Goal: Task Accomplishment & Management: Use online tool/utility

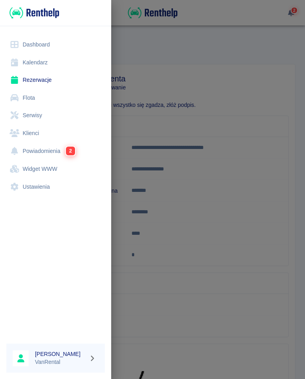
click at [38, 63] on link "Kalendarz" at bounding box center [55, 63] width 98 height 18
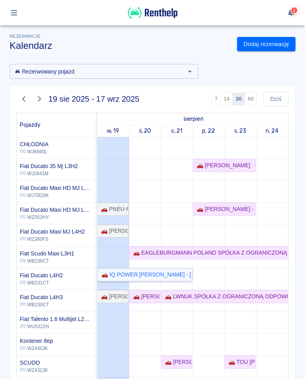
click at [141, 273] on div "🚗 IQ POWER [PERSON_NAME] - [PERSON_NAME]" at bounding box center [144, 274] width 93 height 8
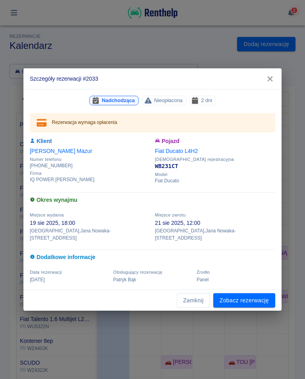
click at [241, 295] on link "Zobacz rezerwację" at bounding box center [244, 300] width 62 height 15
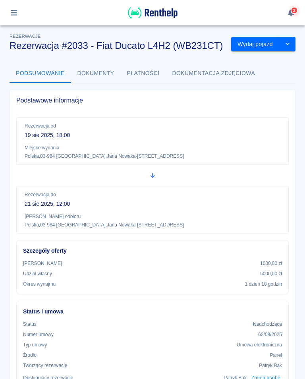
click at [260, 44] on button "Wydaj pojazd" at bounding box center [255, 44] width 48 height 15
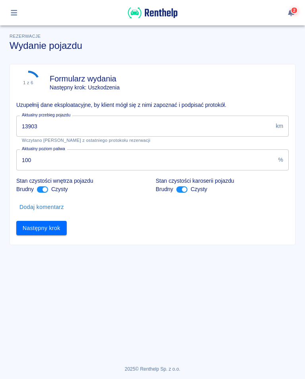
click at [47, 125] on input "13903" at bounding box center [144, 126] width 256 height 21
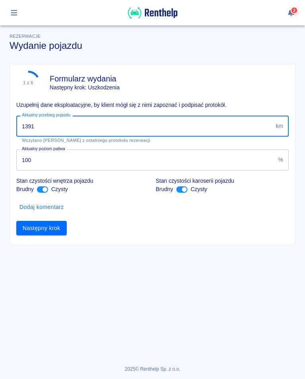
type input "13916"
click at [42, 224] on button "Następny krok" at bounding box center [41, 228] width 50 height 15
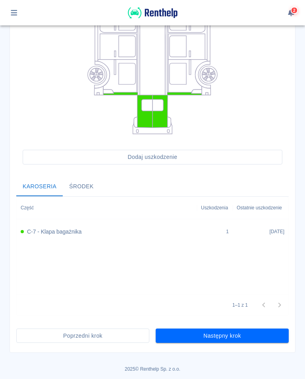
scroll to position [154, 0]
click at [221, 335] on button "Następny krok" at bounding box center [222, 335] width 133 height 15
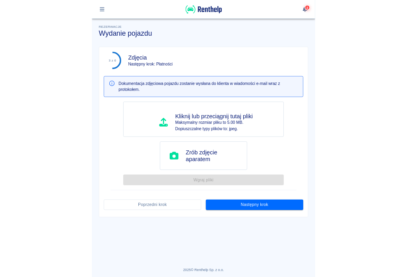
scroll to position [0, 0]
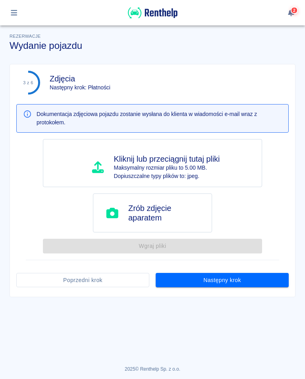
click at [223, 279] on button "Następny krok" at bounding box center [222, 280] width 133 height 15
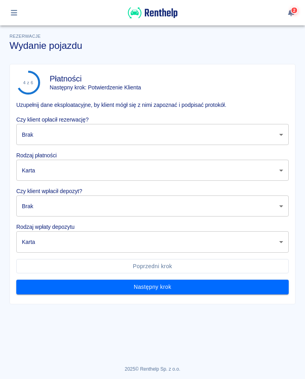
click at [280, 134] on body "Używamy plików Cookies, by zapewnić Ci najlepsze możliwe doświadczenie. Aby dow…" at bounding box center [152, 189] width 305 height 379
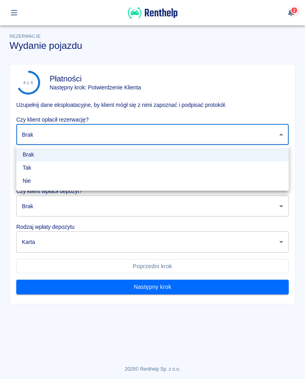
click at [29, 167] on li "Tak" at bounding box center [152, 167] width 272 height 13
type input "true"
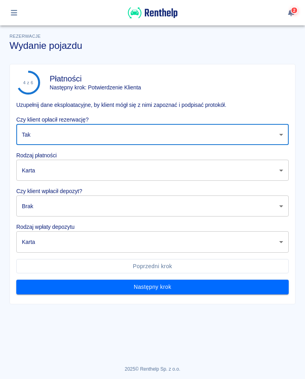
click at [280, 173] on body "Używamy plików Cookies, by zapewnić Ci najlepsze możliwe doświadczenie. Aby dow…" at bounding box center [152, 189] width 305 height 379
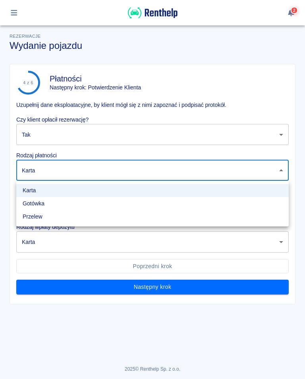
click at [35, 217] on li "Przelew" at bounding box center [152, 216] width 272 height 13
type input "bank_transfer"
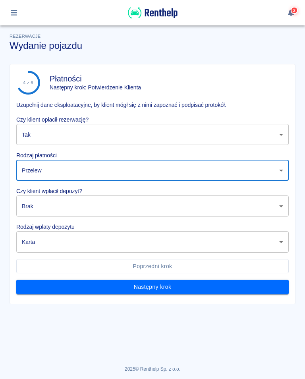
click at [280, 207] on body "Używamy plików Cookies, by zapewnić Ci najlepsze możliwe doświadczenie. Aby dow…" at bounding box center [152, 189] width 305 height 379
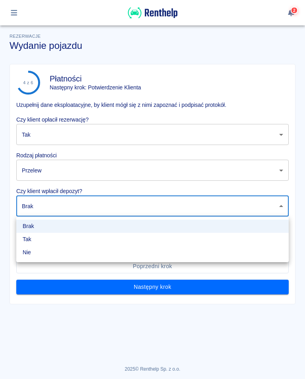
click at [29, 237] on li "Tak" at bounding box center [152, 239] width 272 height 13
type input "true"
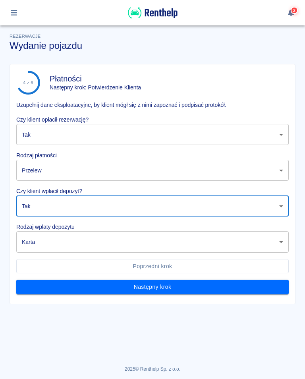
click at [29, 243] on body "Używamy plików Cookies, by zapewnić Ci najlepsze możliwe doświadczenie. Aby dow…" at bounding box center [152, 189] width 305 height 379
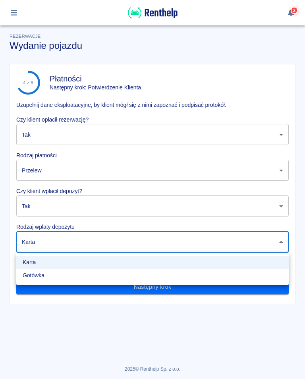
click at [33, 276] on li "Gotówka" at bounding box center [152, 275] width 272 height 13
type input "cash"
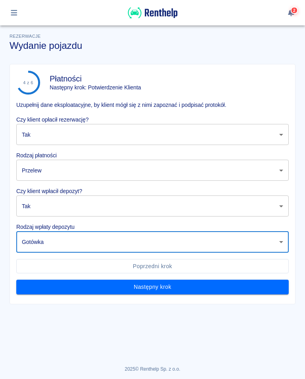
click at [160, 283] on button "Następny krok" at bounding box center [152, 287] width 272 height 15
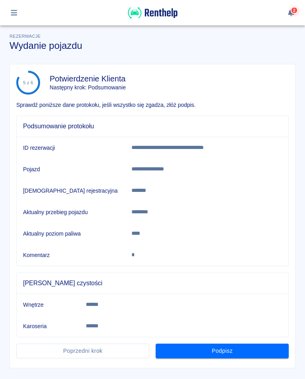
click at [222, 348] on button "Podpisz" at bounding box center [222, 350] width 133 height 15
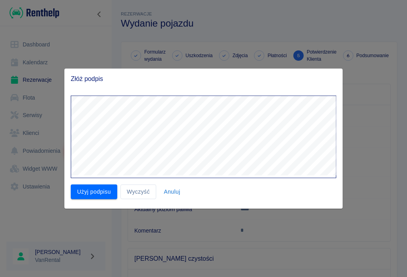
click at [98, 192] on button "Użyj podpisu" at bounding box center [94, 192] width 46 height 15
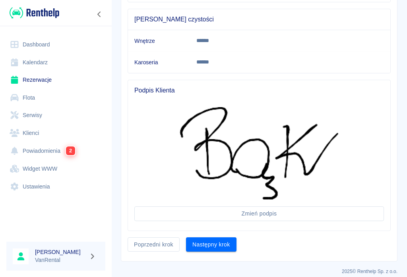
scroll to position [239, 0]
click at [217, 240] on button "Następny krok" at bounding box center [211, 245] width 50 height 15
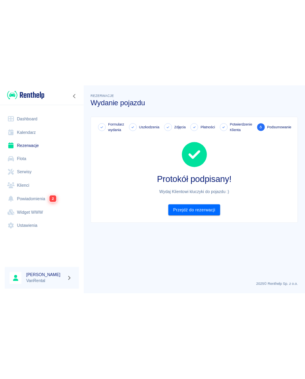
scroll to position [0, 0]
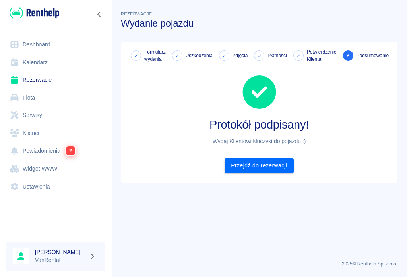
click at [39, 60] on link "Kalendarz" at bounding box center [55, 63] width 99 height 18
